Goal: Task Accomplishment & Management: Complete application form

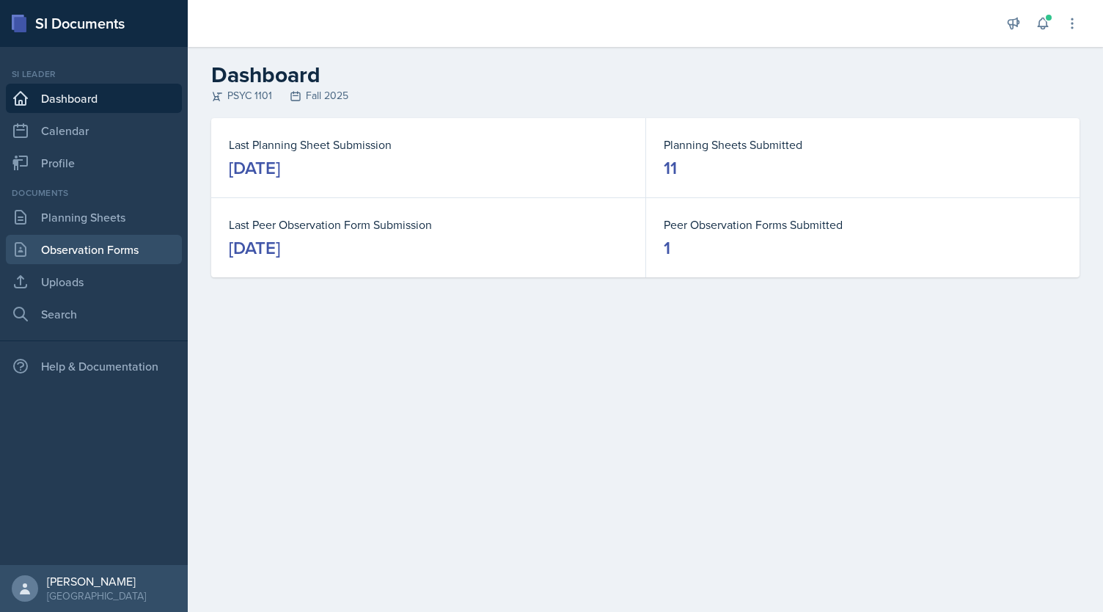
click at [76, 260] on link "Observation Forms" at bounding box center [94, 249] width 176 height 29
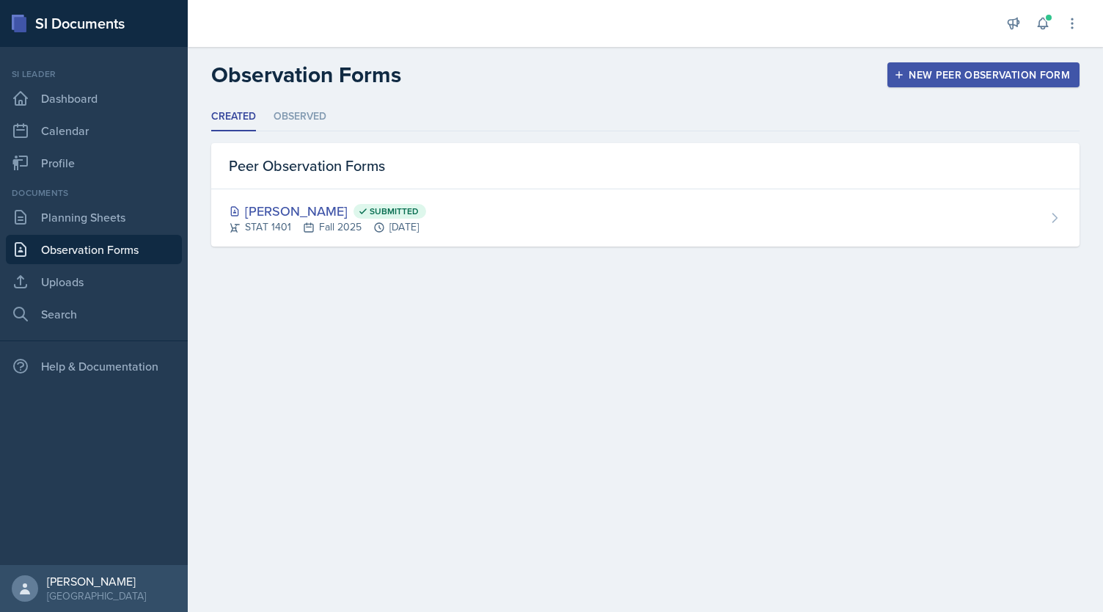
click at [950, 70] on div "New Peer Observation Form" at bounding box center [983, 75] width 173 height 12
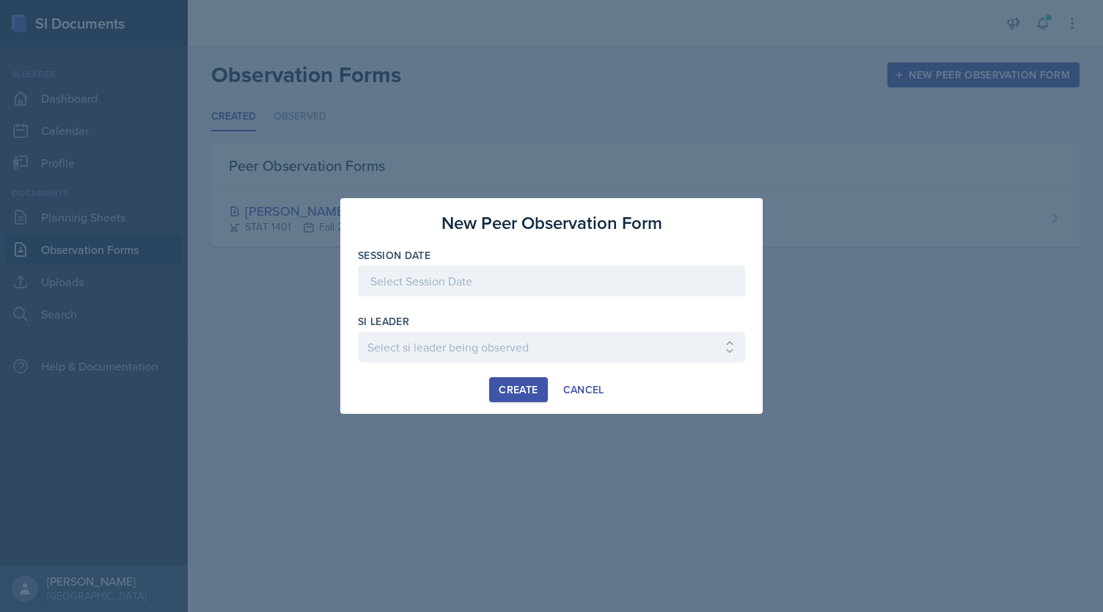
click at [475, 290] on div at bounding box center [551, 281] width 387 height 31
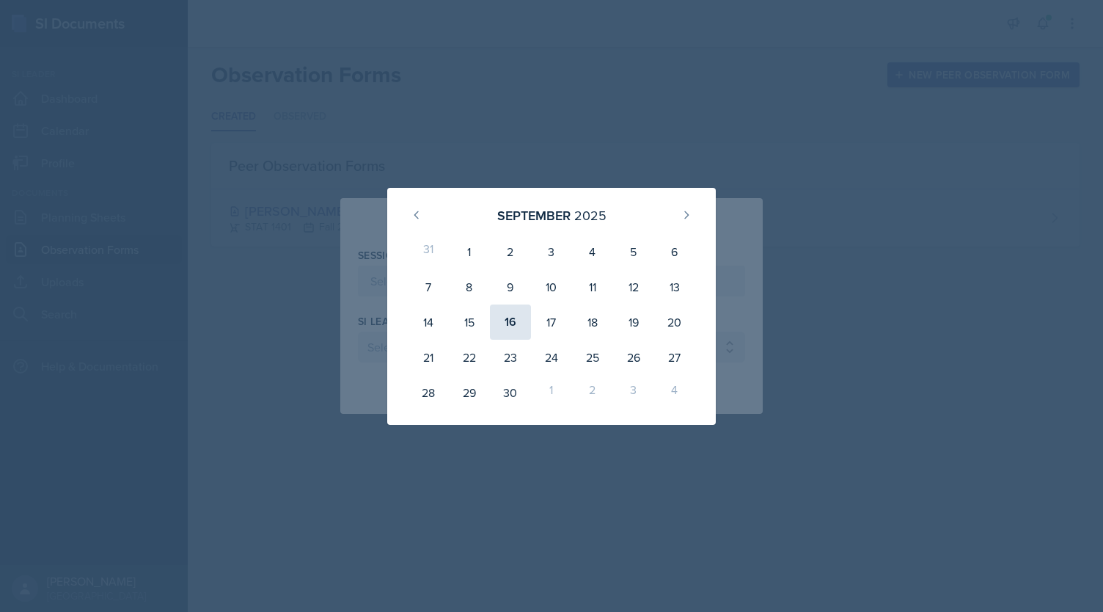
click at [513, 324] on div "16" at bounding box center [510, 321] width 41 height 35
type input "[DATE]"
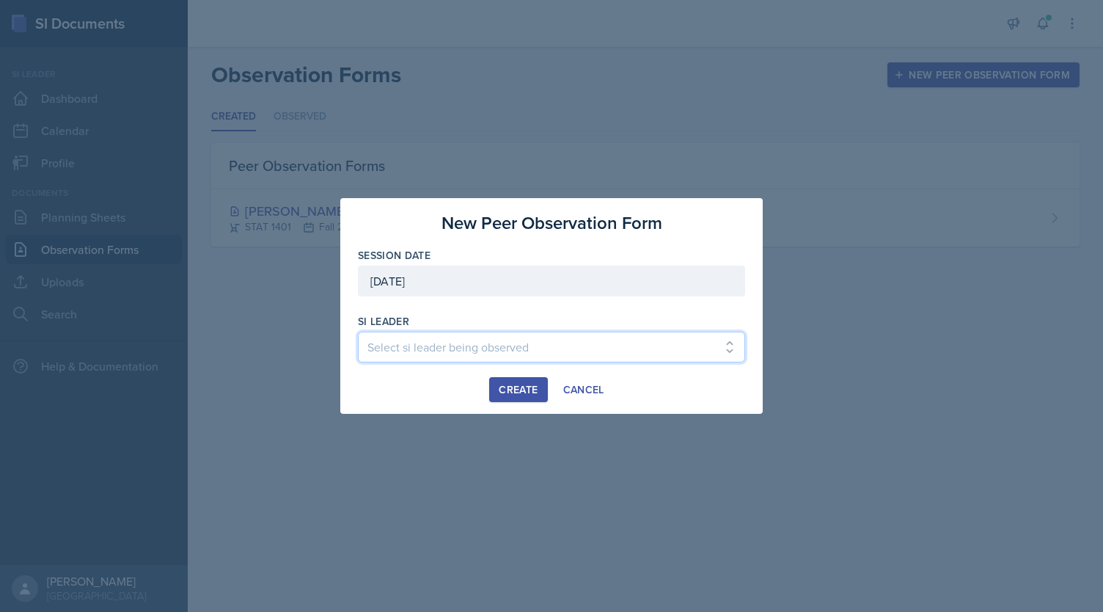
click at [453, 354] on select "Select si leader being observed [PERSON_NAME] / PSYC 2500 / The Phantoms of The…" at bounding box center [551, 347] width 387 height 31
click at [461, 340] on select "Select si leader being observed [PERSON_NAME] / PSYC 2500 / The Phantoms of The…" at bounding box center [551, 347] width 387 height 31
select select "6a296837-a401-4d06-beb3-8c936da51982"
click at [358, 332] on select "Select si leader being observed [PERSON_NAME] / PSYC 2500 / The Phantoms of The…" at bounding box center [551, 347] width 387 height 31
click at [512, 395] on div "Create" at bounding box center [518, 390] width 39 height 12
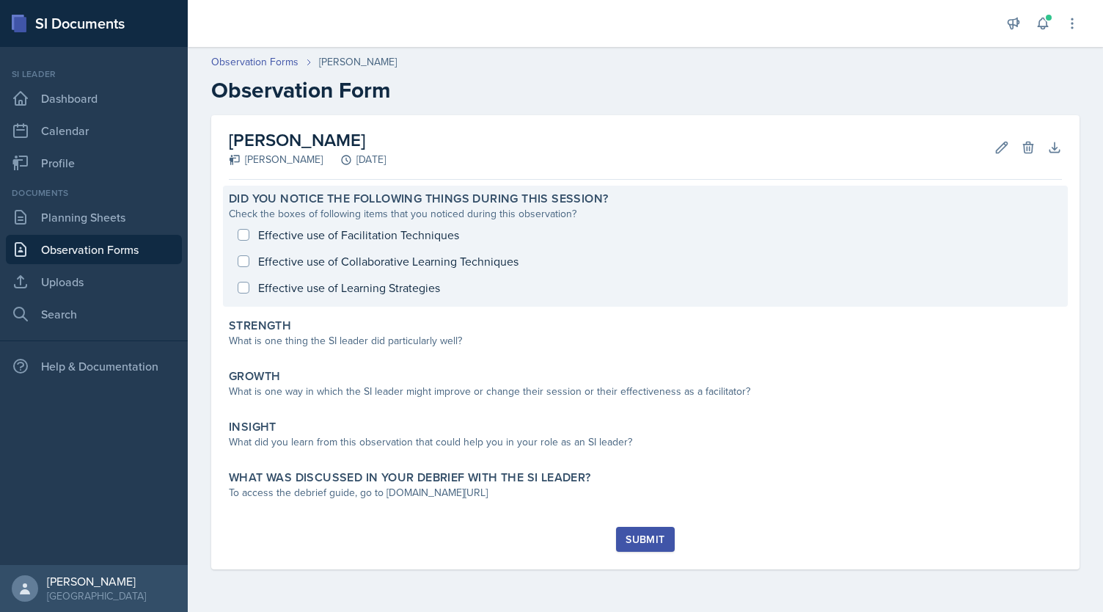
click at [399, 258] on div "Effective use of Facilitation Techniques Effective use of Collaborative Learnin…" at bounding box center [645, 261] width 833 height 79
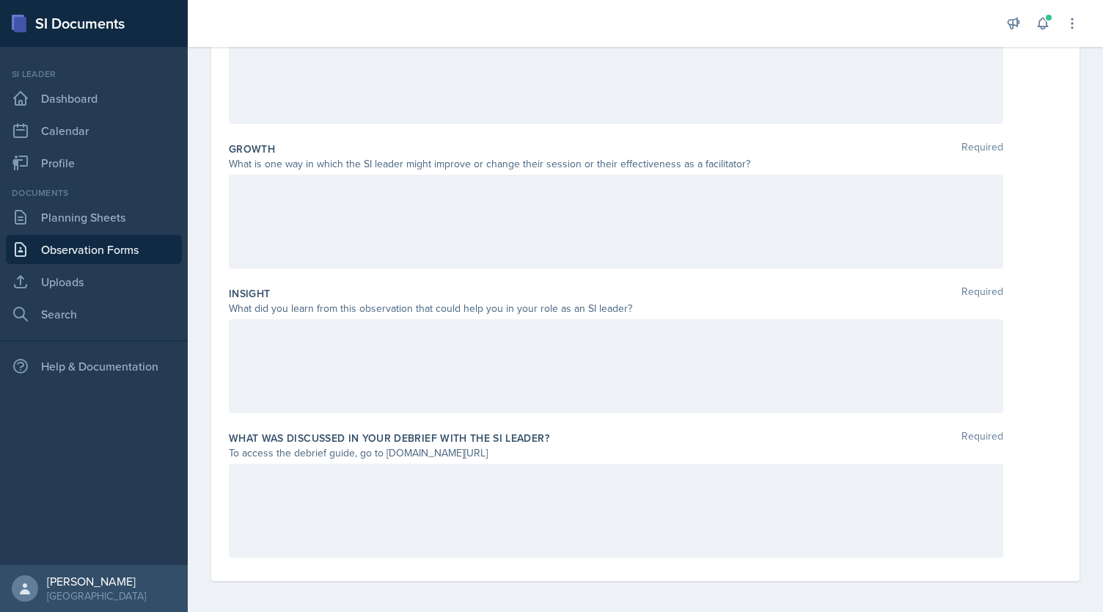
scroll to position [318, 0]
click at [342, 356] on div at bounding box center [616, 365] width 775 height 94
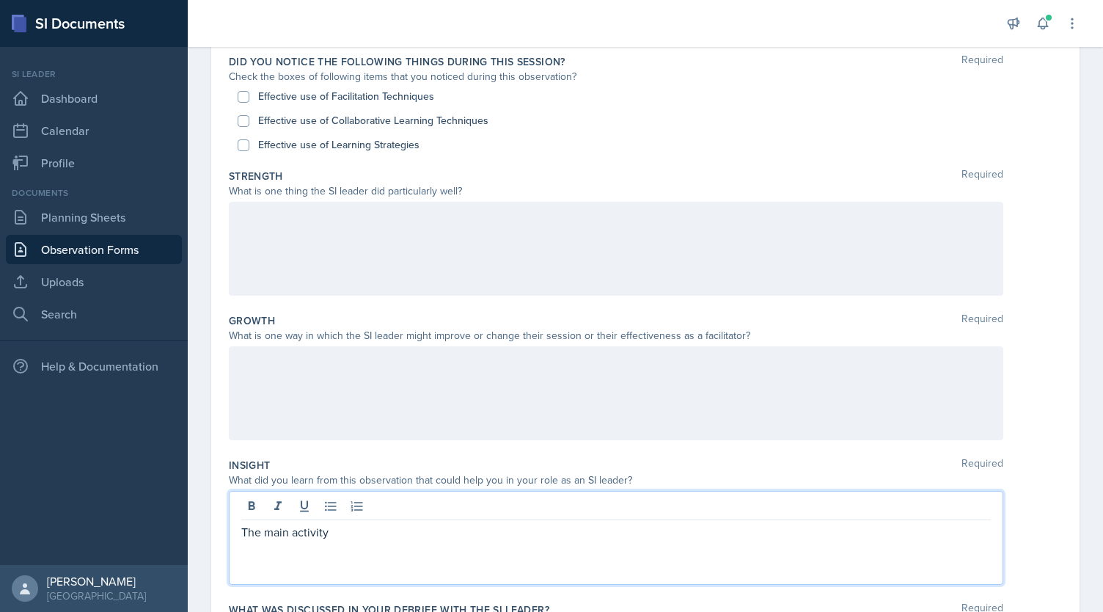
scroll to position [142, 0]
click at [327, 147] on label "Effective use of Learning Strategies" at bounding box center [338, 147] width 161 height 15
click at [249, 147] on input "Effective use of Learning Strategies" at bounding box center [244, 148] width 12 height 12
checkbox input "true"
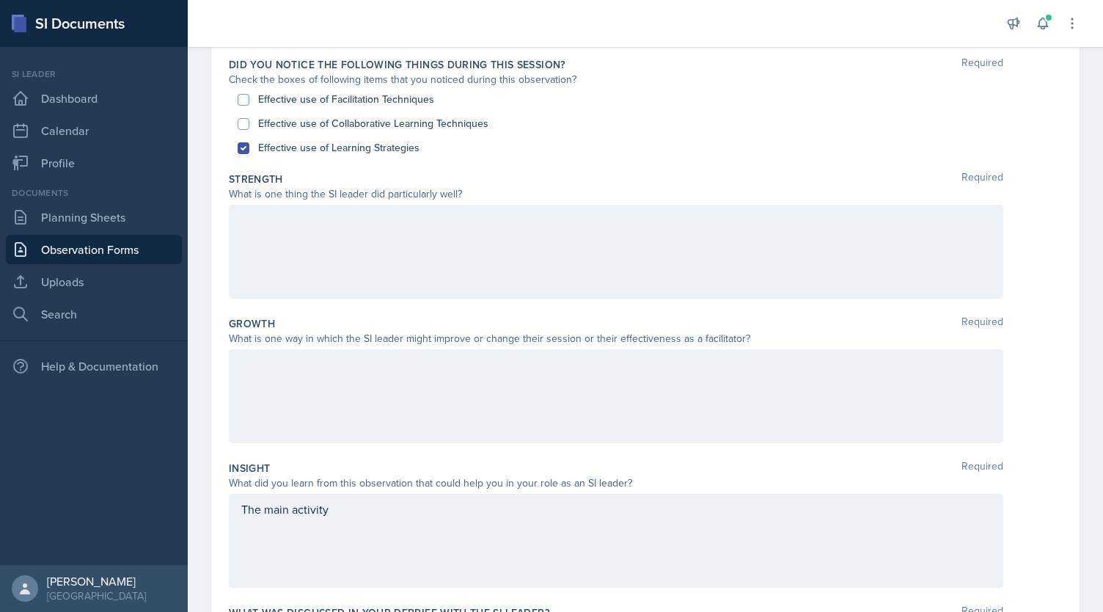
click at [294, 128] on label "Effective use of Collaborative Learning Techniques" at bounding box center [373, 123] width 230 height 15
click at [249, 128] on input "Effective use of Collaborative Learning Techniques" at bounding box center [244, 124] width 12 height 12
checkbox input "true"
click at [275, 96] on label "Effective use of Facilitation Techniques" at bounding box center [346, 99] width 176 height 15
click at [249, 96] on input "Effective use of Facilitation Techniques" at bounding box center [244, 100] width 12 height 12
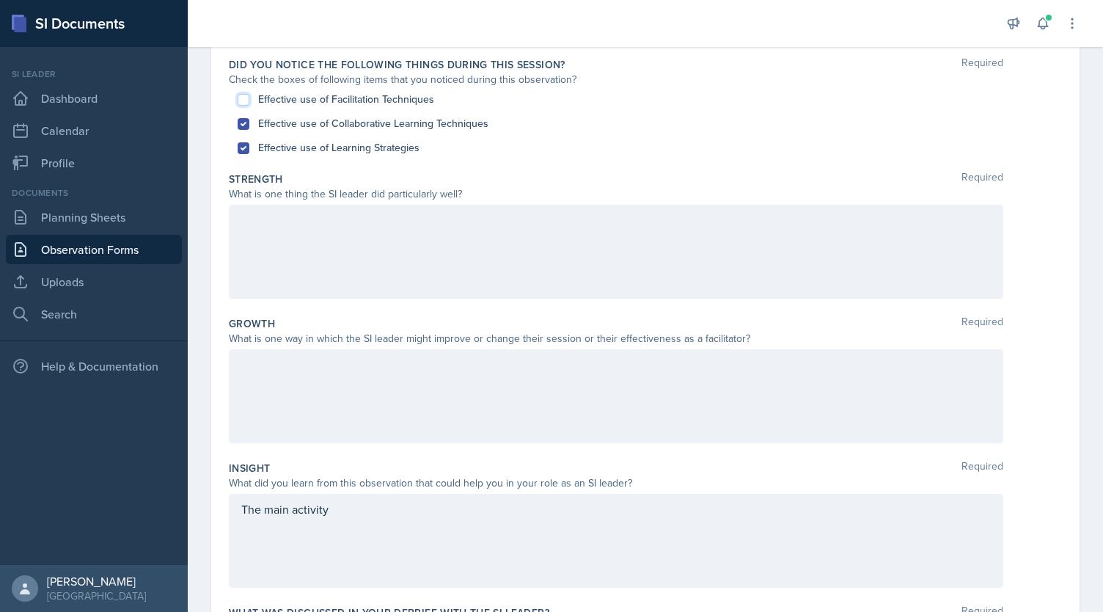
checkbox input "true"
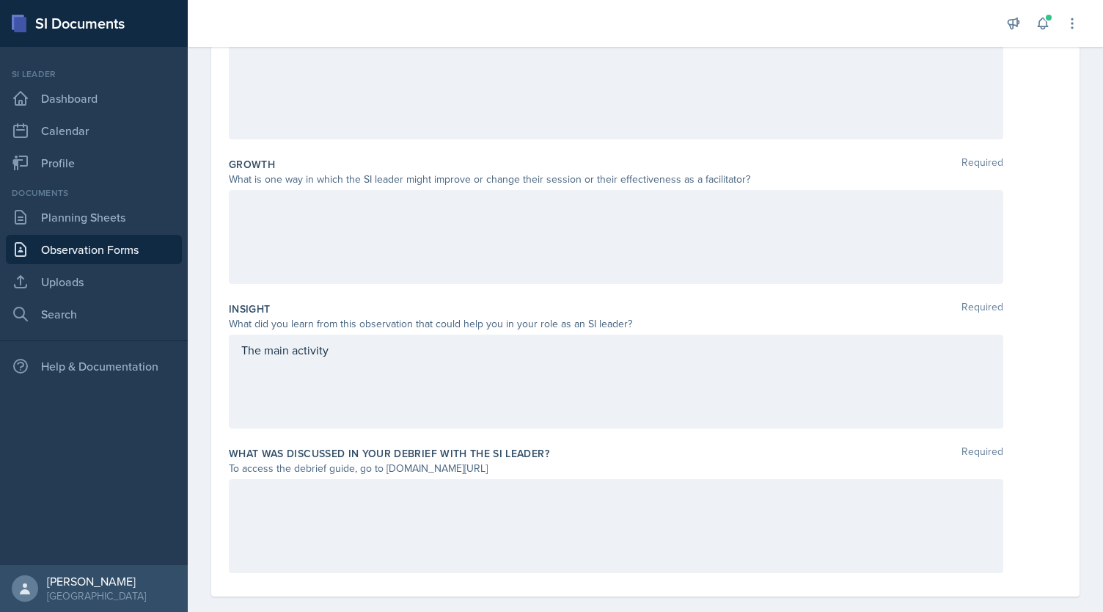
scroll to position [321, 0]
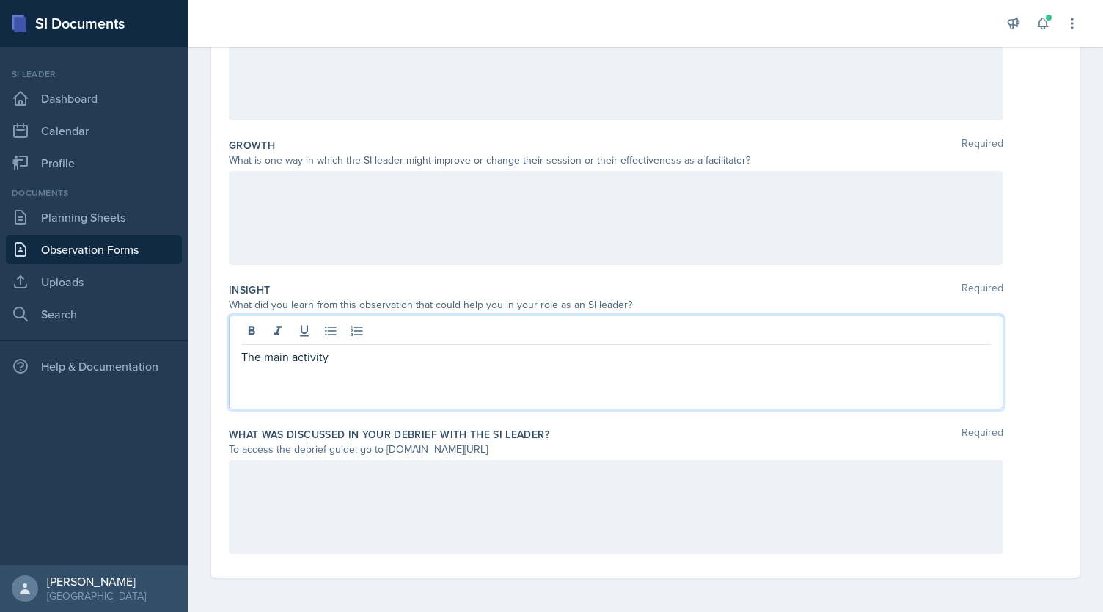
click at [355, 337] on div "The main activity" at bounding box center [616, 362] width 775 height 94
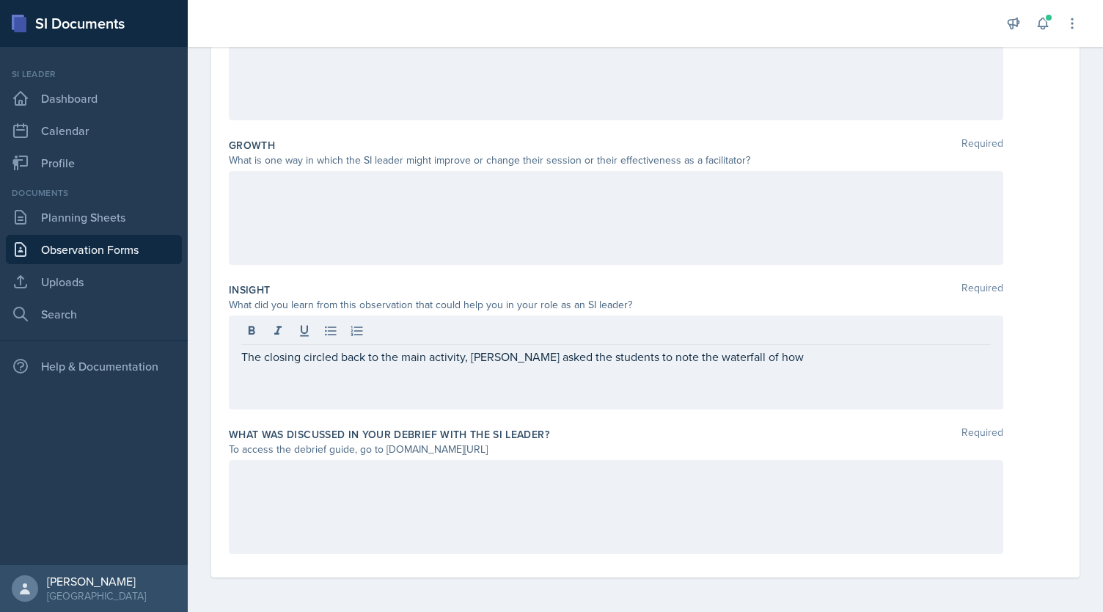
click at [511, 525] on div at bounding box center [616, 507] width 775 height 94
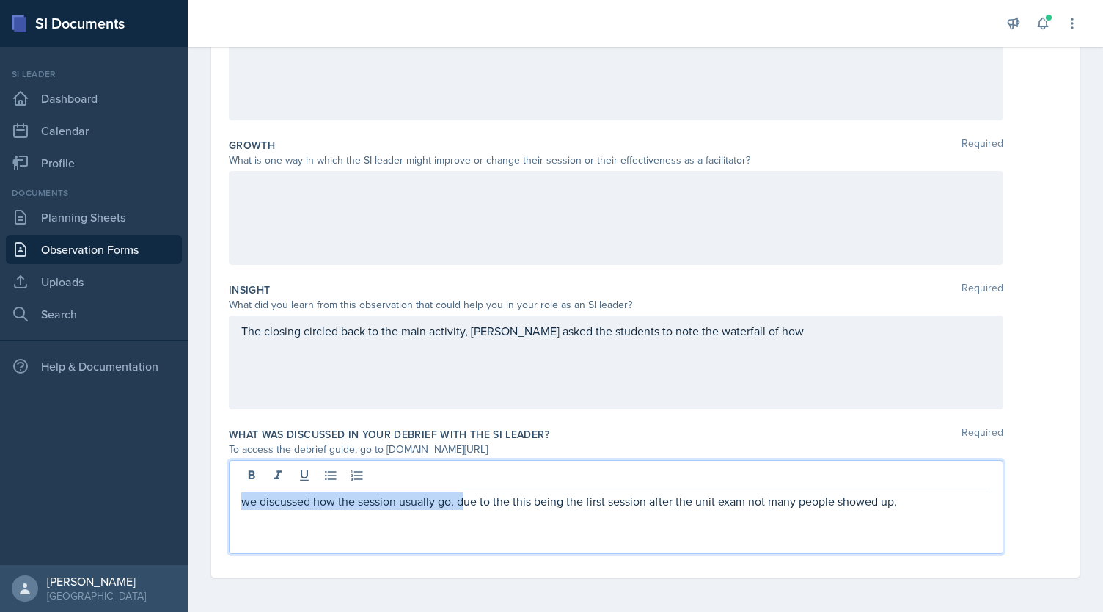
copy p "we discussed how the session usually go, d"
click at [685, 499] on p "Due to the this being the first session after the unit exam not many people sho…" at bounding box center [616, 501] width 750 height 18
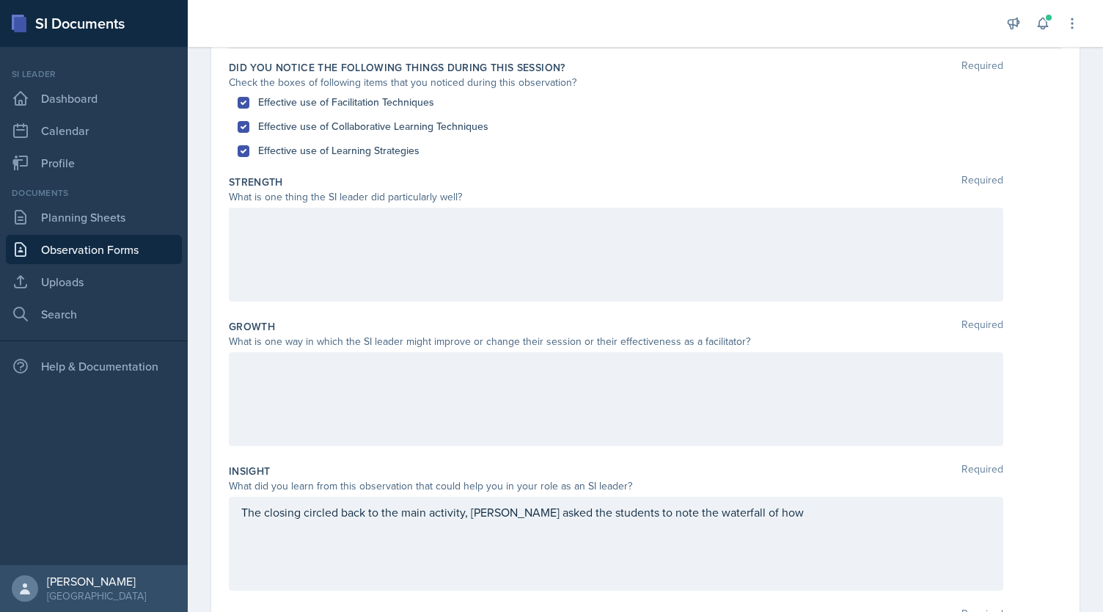
click at [315, 390] on div at bounding box center [616, 399] width 775 height 94
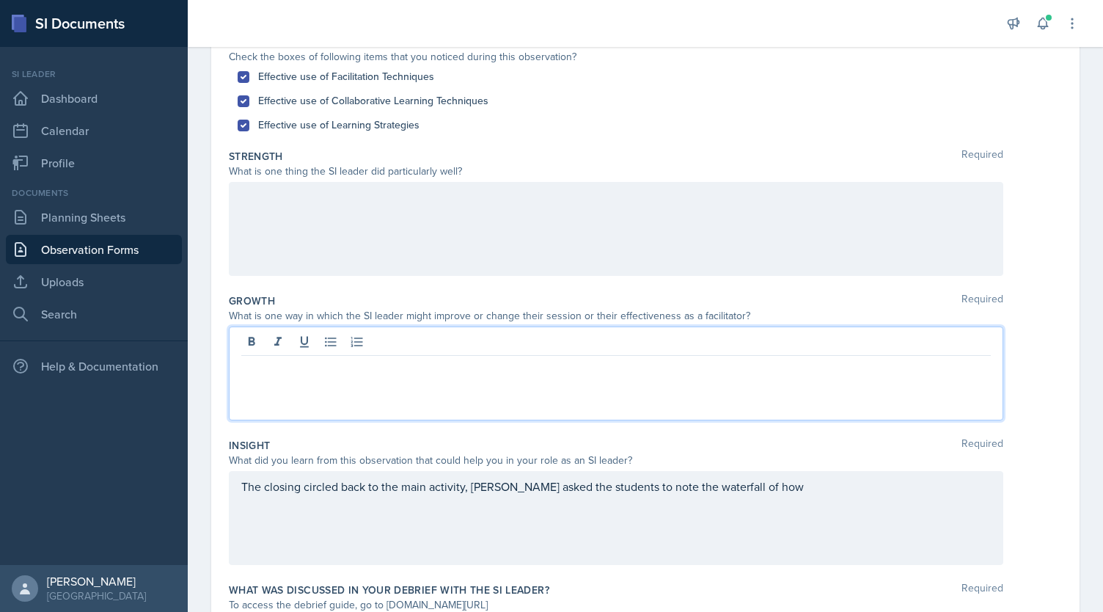
click at [340, 205] on div at bounding box center [616, 229] width 775 height 94
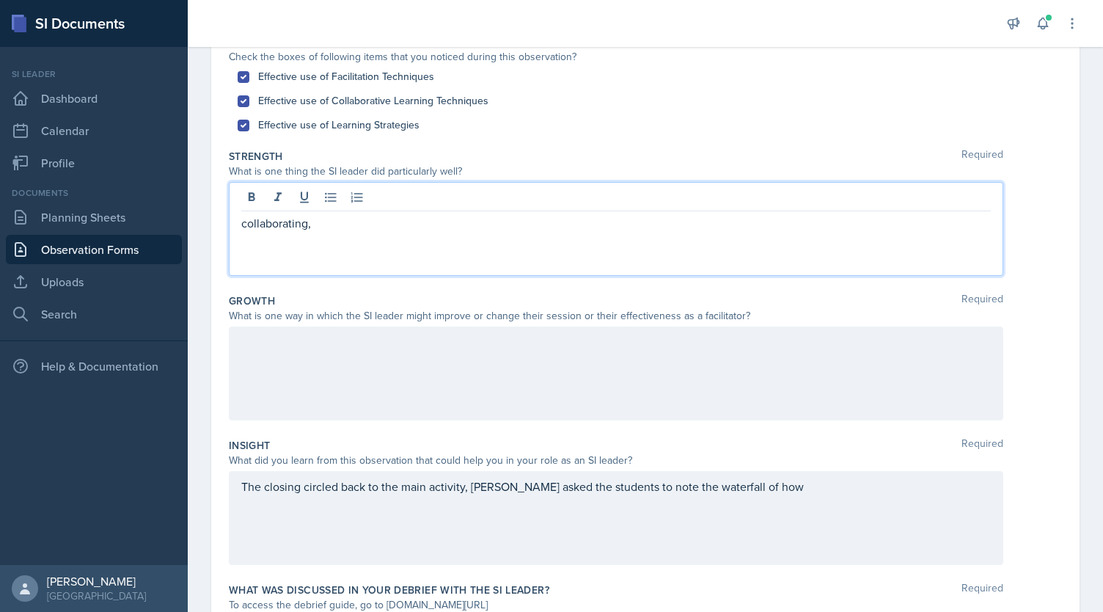
click at [336, 372] on div at bounding box center [616, 373] width 775 height 94
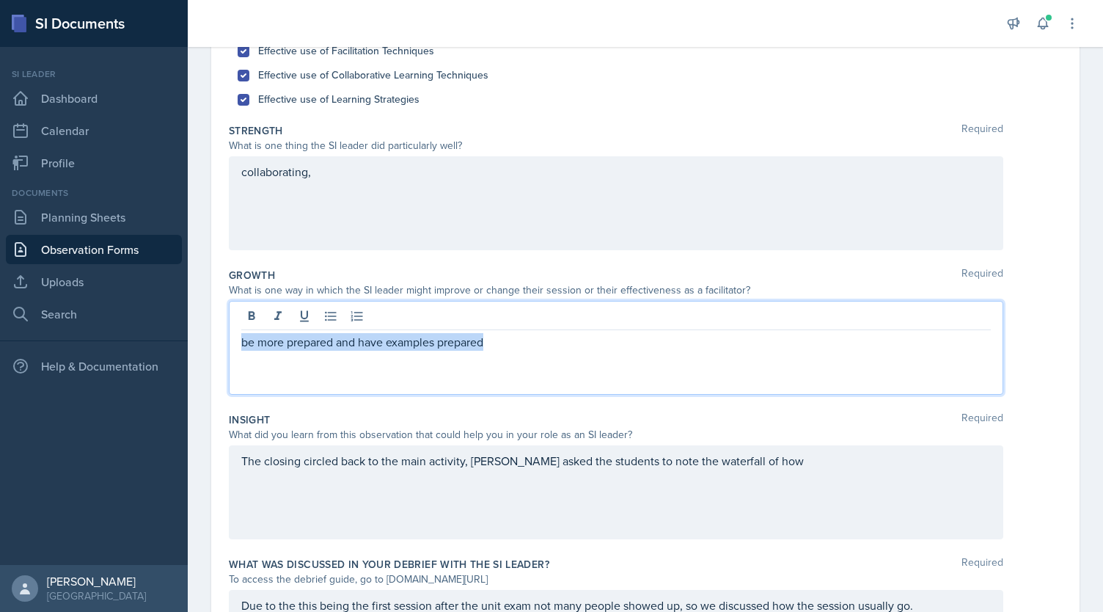
copy p "be more prepared and have examples prepared"
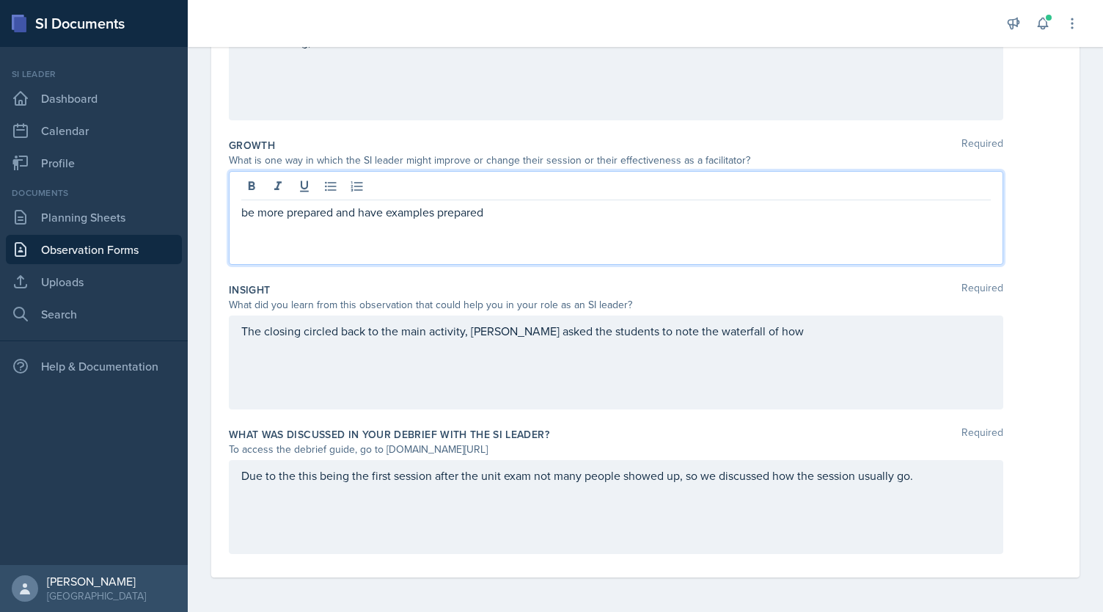
click at [937, 482] on div "Due to the this being the first session after the unit exam not many people sho…" at bounding box center [616, 507] width 775 height 94
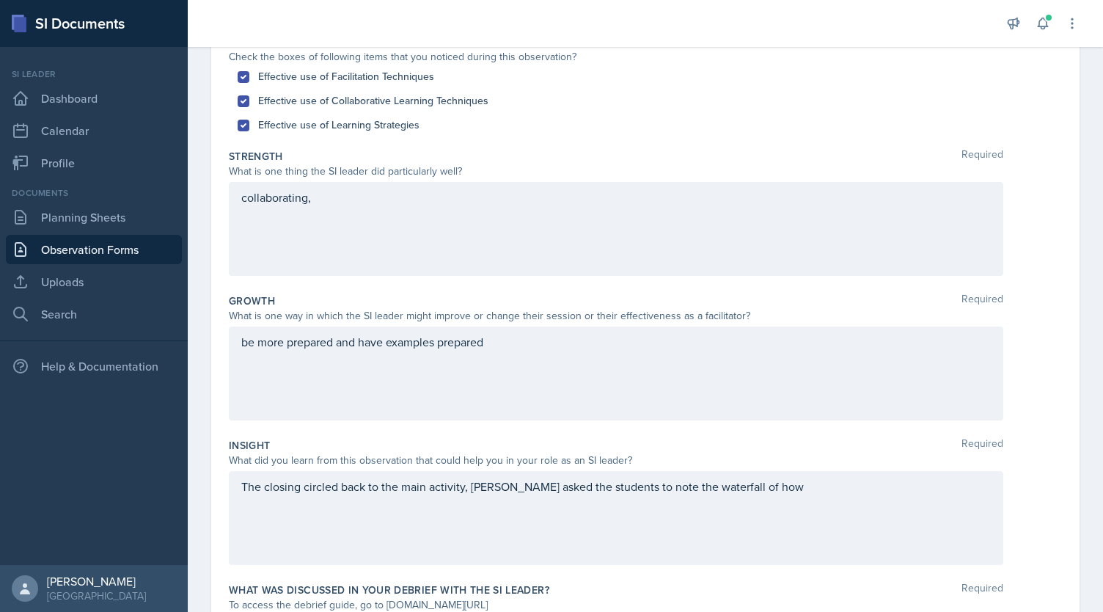
scroll to position [152, 0]
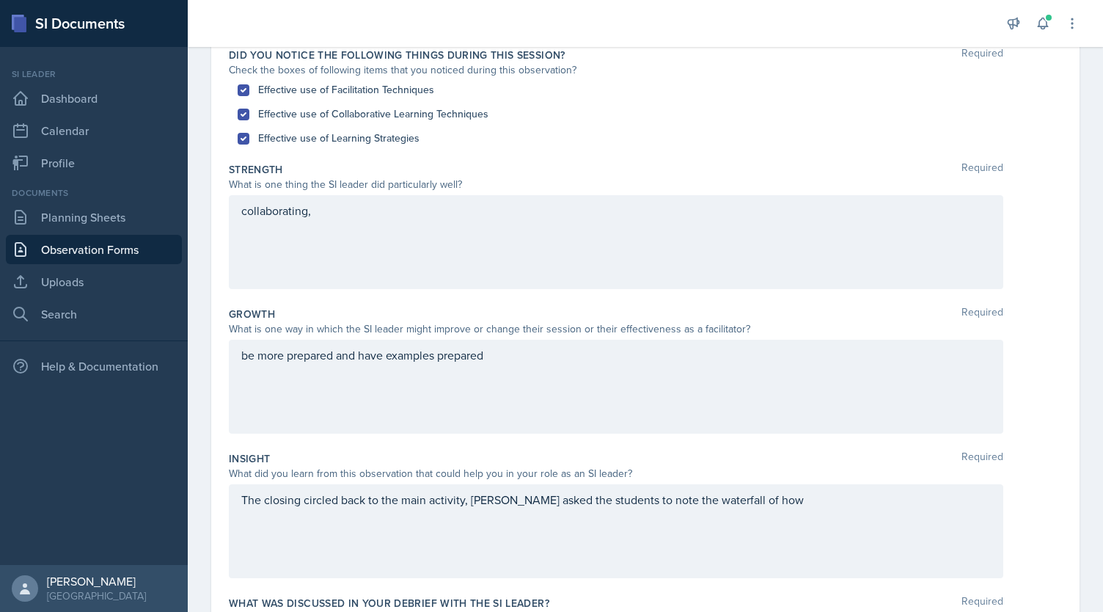
click at [348, 233] on div "collaborating," at bounding box center [616, 242] width 775 height 94
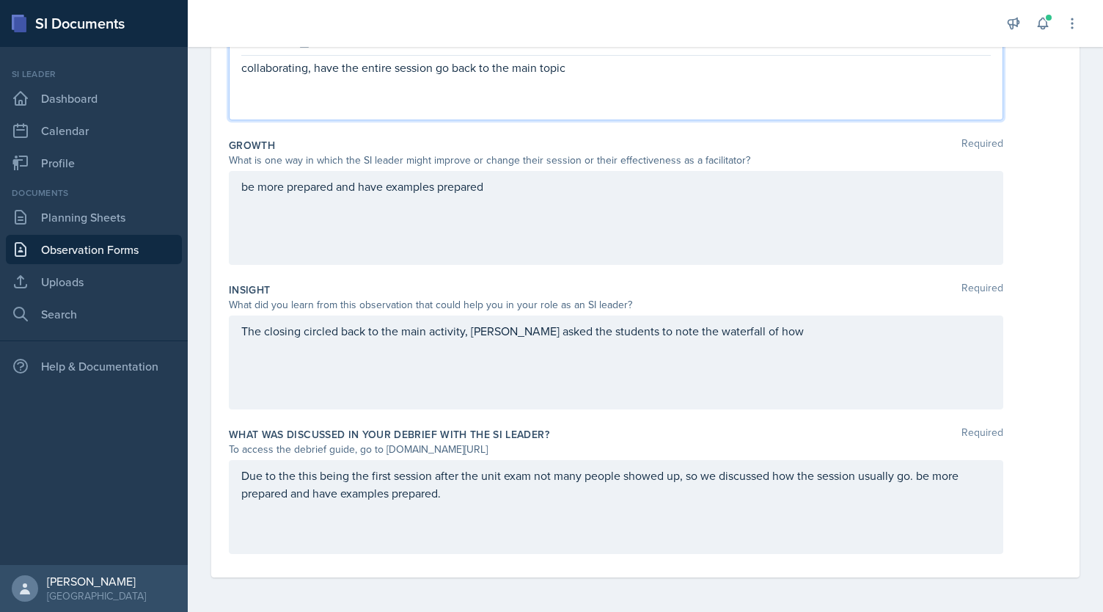
scroll to position [0, 0]
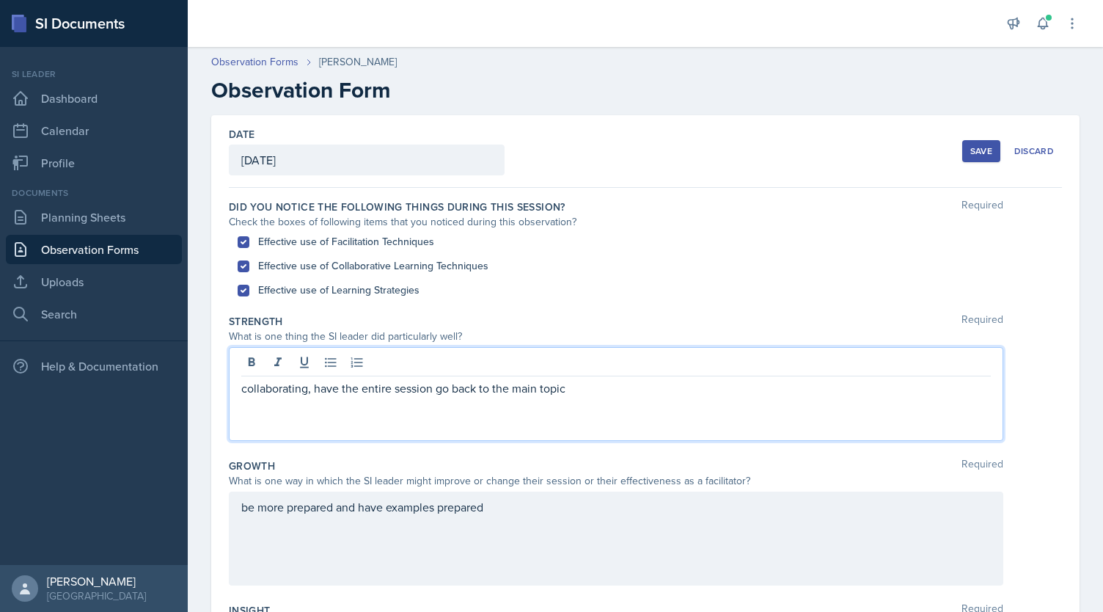
click at [976, 145] on div "Save" at bounding box center [981, 151] width 22 height 12
